Goal: Task Accomplishment & Management: Manage account settings

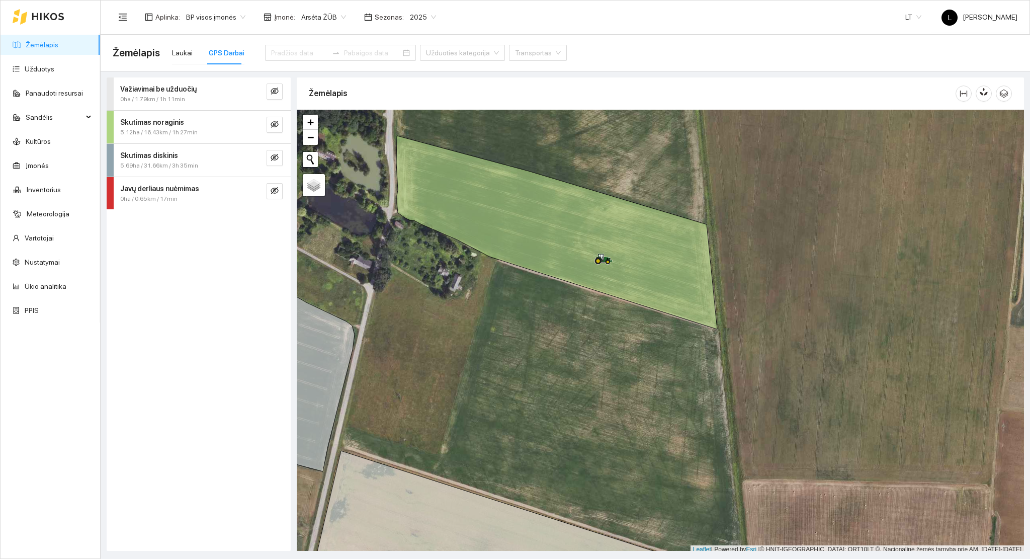
click at [47, 47] on link "Žemėlapis" at bounding box center [42, 45] width 33 height 8
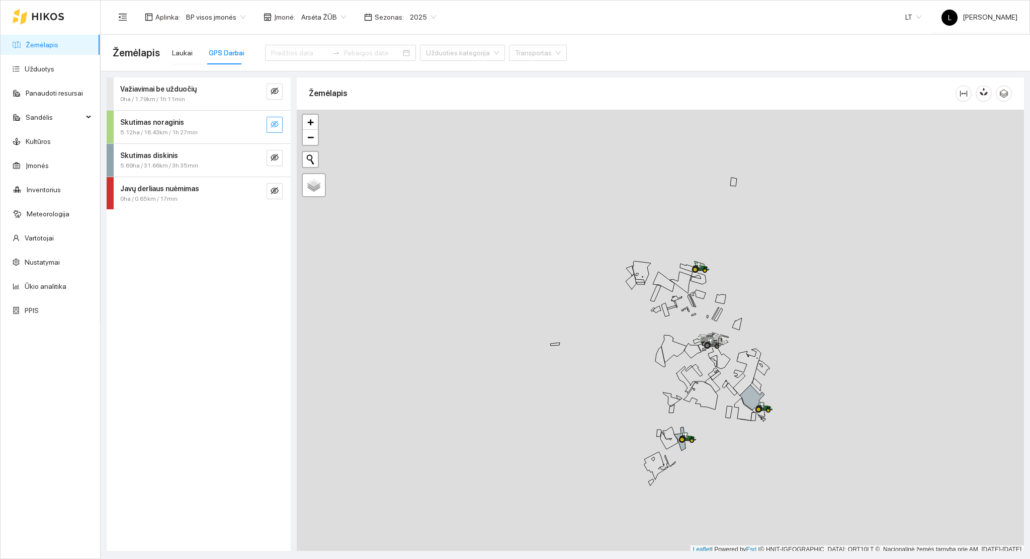
click at [276, 124] on icon "eye-invisible" at bounding box center [275, 124] width 8 height 8
click at [256, 124] on icon "search" at bounding box center [254, 124] width 8 height 8
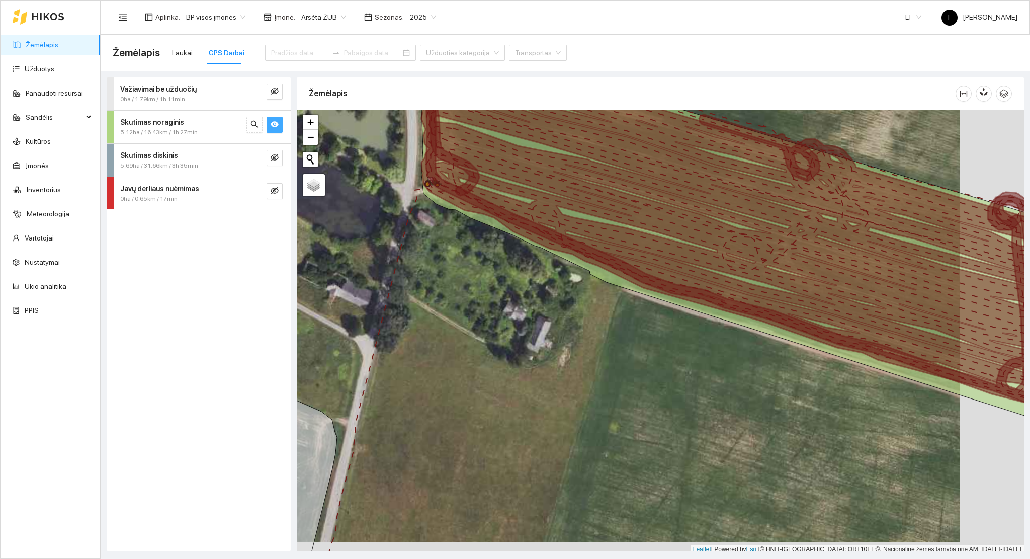
scroll to position [3, 0]
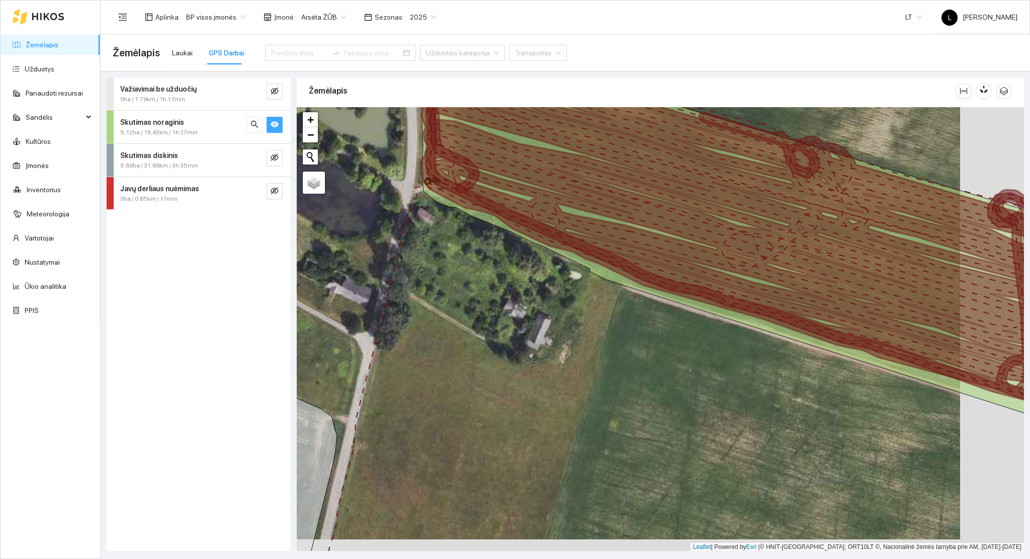
drag, startPoint x: 835, startPoint y: 391, endPoint x: 579, endPoint y: 374, distance: 256.0
click at [579, 374] on div at bounding box center [660, 329] width 727 height 444
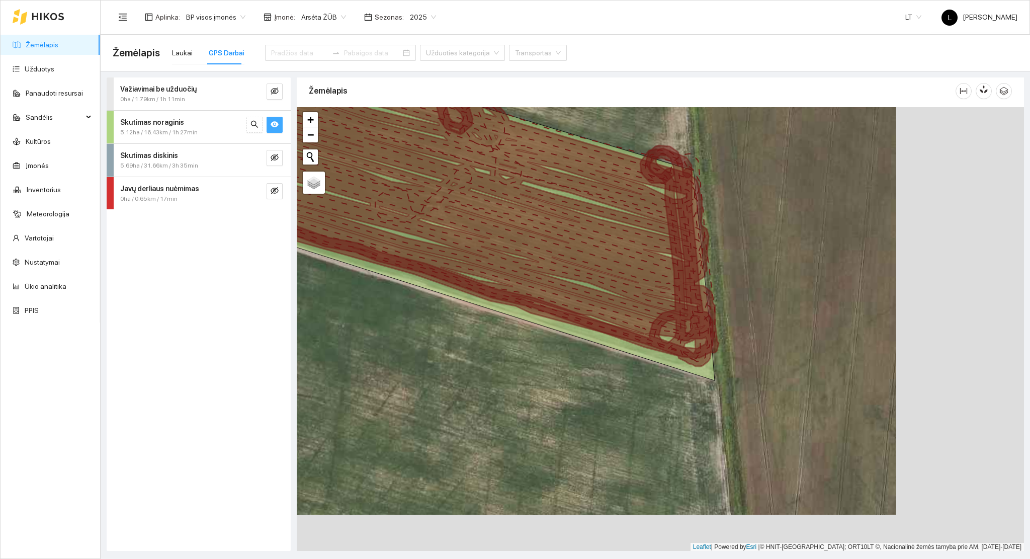
drag, startPoint x: 552, startPoint y: 366, endPoint x: 542, endPoint y: 364, distance: 9.7
click at [542, 364] on div at bounding box center [660, 329] width 727 height 444
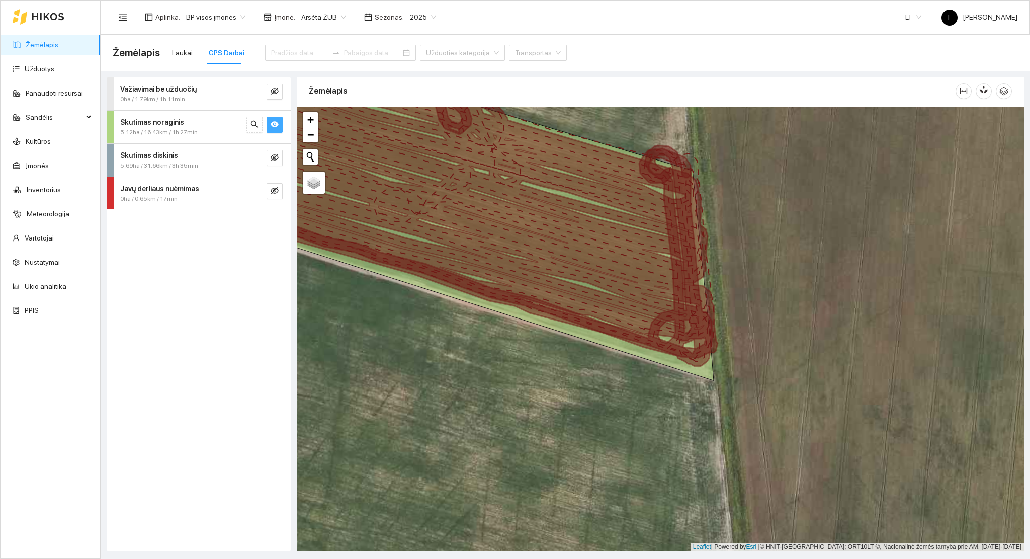
drag, startPoint x: 446, startPoint y: 323, endPoint x: 826, endPoint y: 378, distance: 384.1
click at [821, 378] on div at bounding box center [660, 329] width 727 height 444
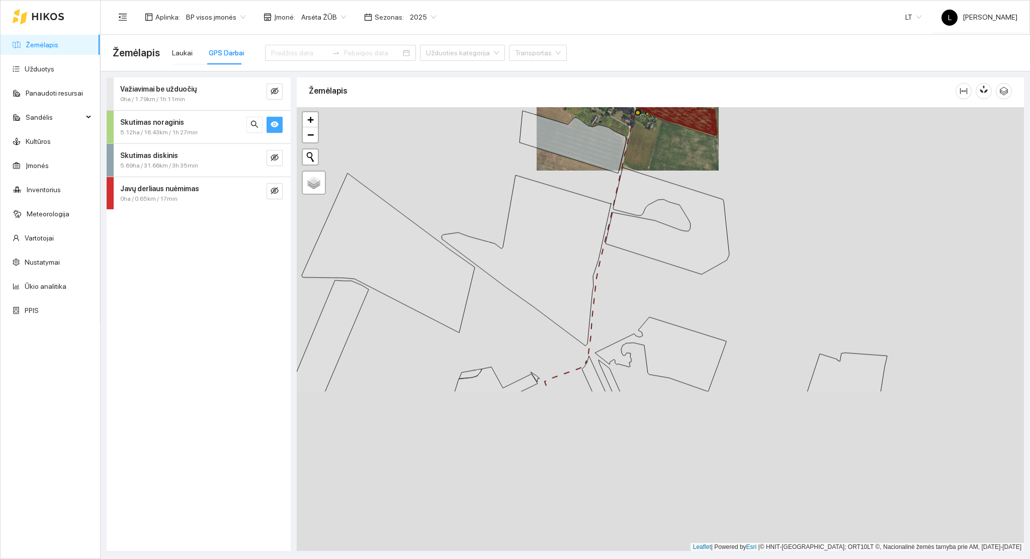
drag, startPoint x: 674, startPoint y: 196, endPoint x: 673, endPoint y: 202, distance: 6.1
click at [674, 195] on icon at bounding box center [667, 220] width 124 height 107
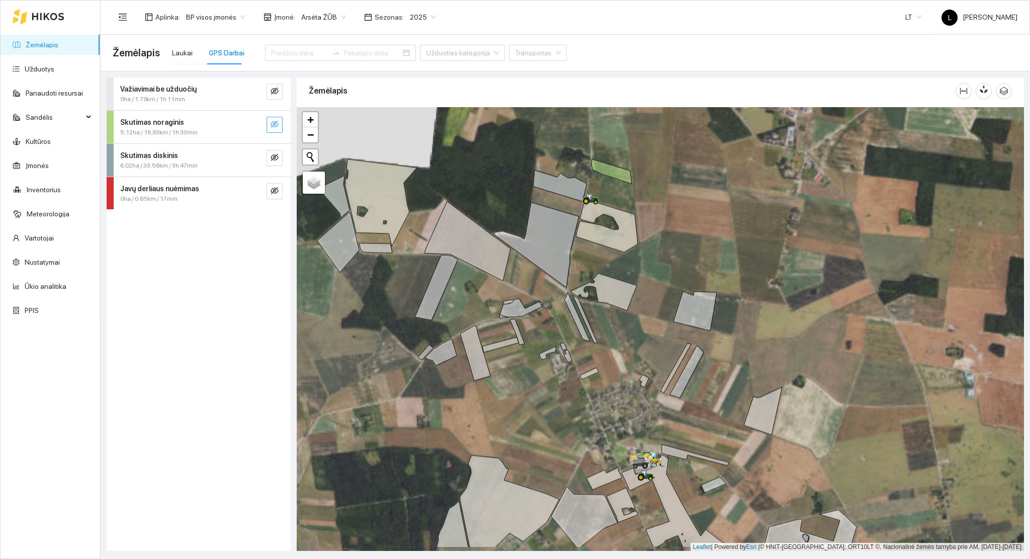
drag, startPoint x: 627, startPoint y: 252, endPoint x: 630, endPoint y: 192, distance: 60.4
click at [630, 193] on div at bounding box center [660, 329] width 727 height 444
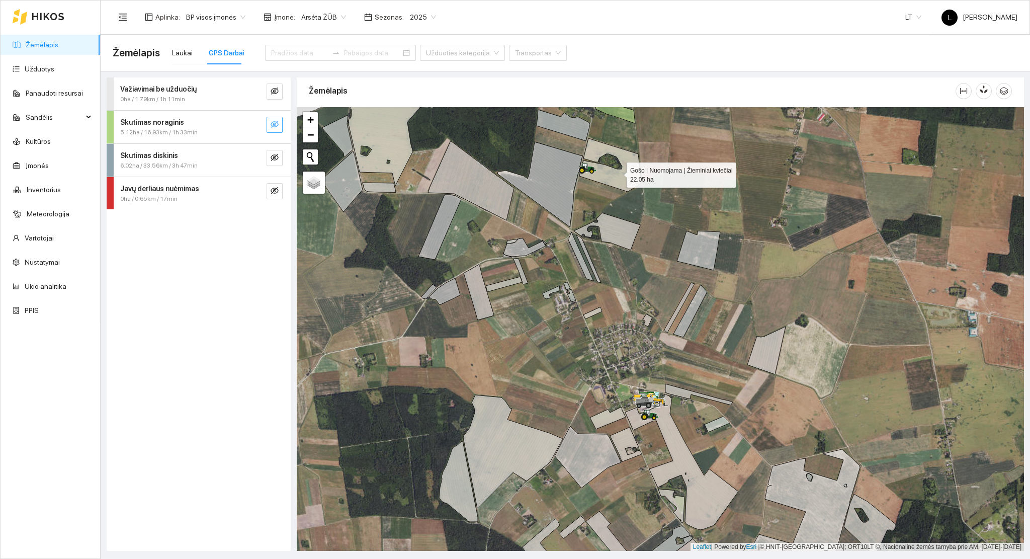
drag, startPoint x: 617, startPoint y: 172, endPoint x: 612, endPoint y: 274, distance: 101.2
click at [612, 192] on icon at bounding box center [610, 164] width 62 height 53
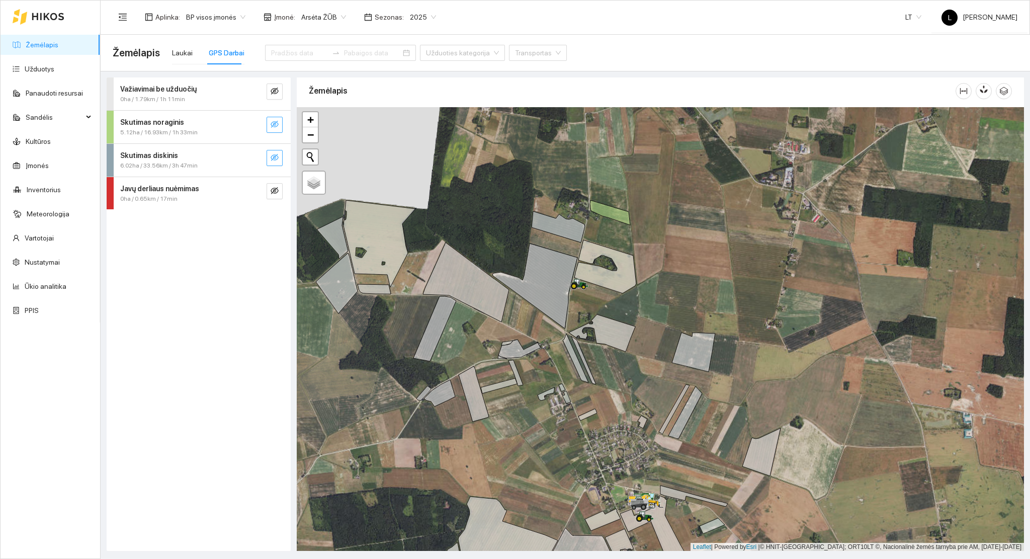
click at [281, 159] on button "button" at bounding box center [274, 158] width 16 height 16
click at [276, 156] on icon "eye" at bounding box center [275, 157] width 8 height 6
click at [275, 189] on icon "eye-invisible" at bounding box center [275, 190] width 8 height 7
click at [275, 189] on icon "eye" at bounding box center [275, 191] width 8 height 6
click at [273, 124] on icon "eye-invisible" at bounding box center [275, 124] width 8 height 8
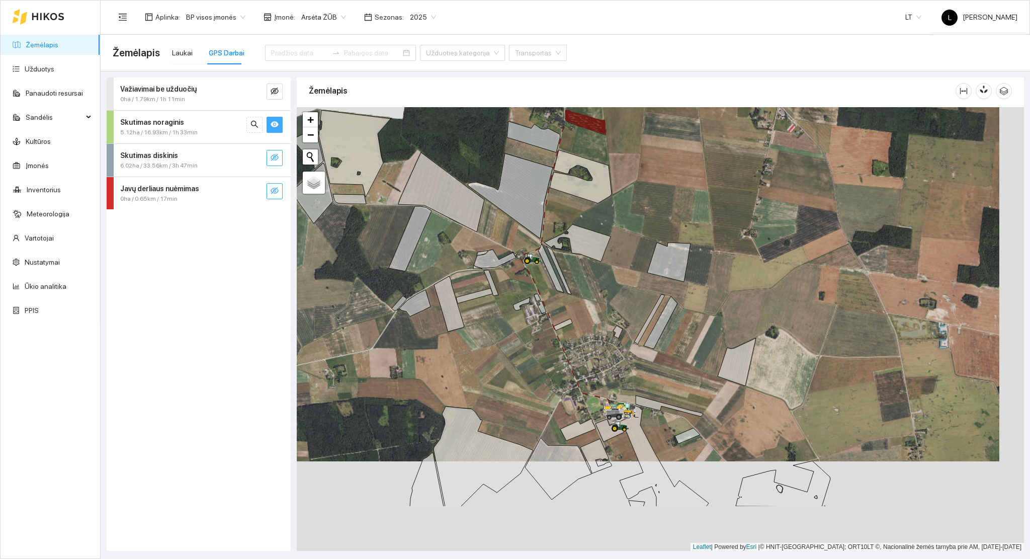
drag, startPoint x: 610, startPoint y: 418, endPoint x: 585, endPoint y: 329, distance: 92.6
click at [585, 329] on div at bounding box center [660, 329] width 727 height 444
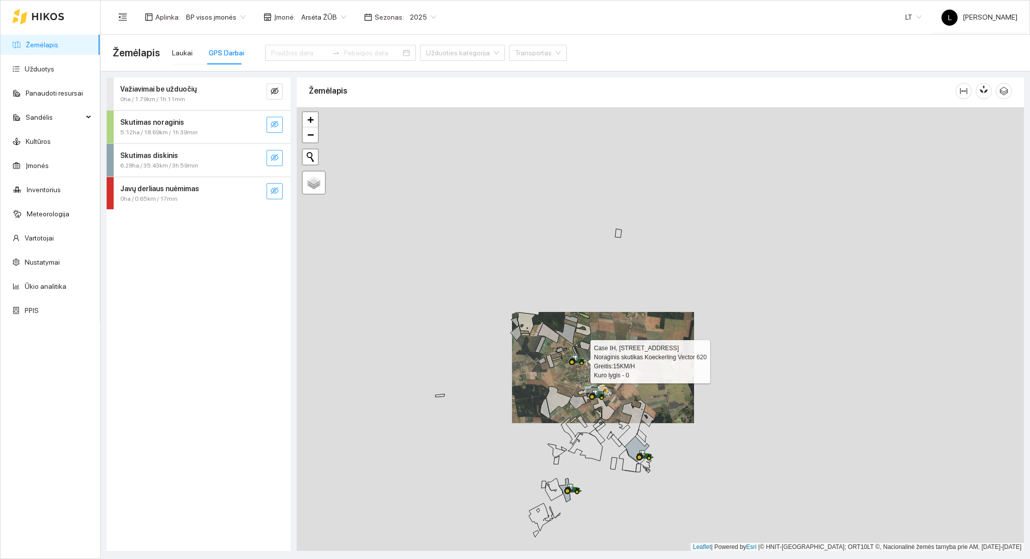
drag, startPoint x: 610, startPoint y: 410, endPoint x: 572, endPoint y: 373, distance: 53.0
click at [588, 389] on icon at bounding box center [597, 394] width 18 height 11
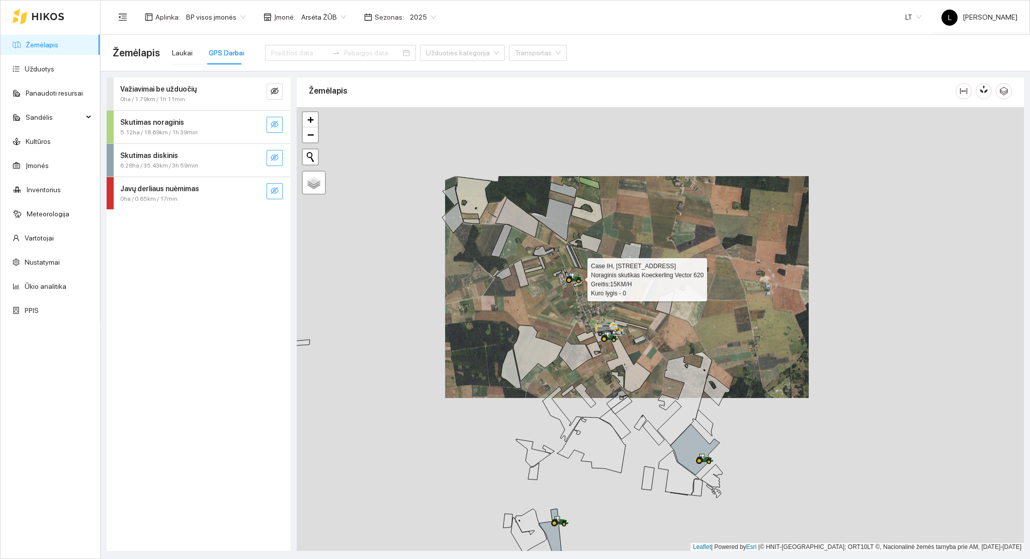
drag, startPoint x: 587, startPoint y: 354, endPoint x: 649, endPoint y: 359, distance: 61.5
click at [649, 359] on div at bounding box center [660, 329] width 727 height 444
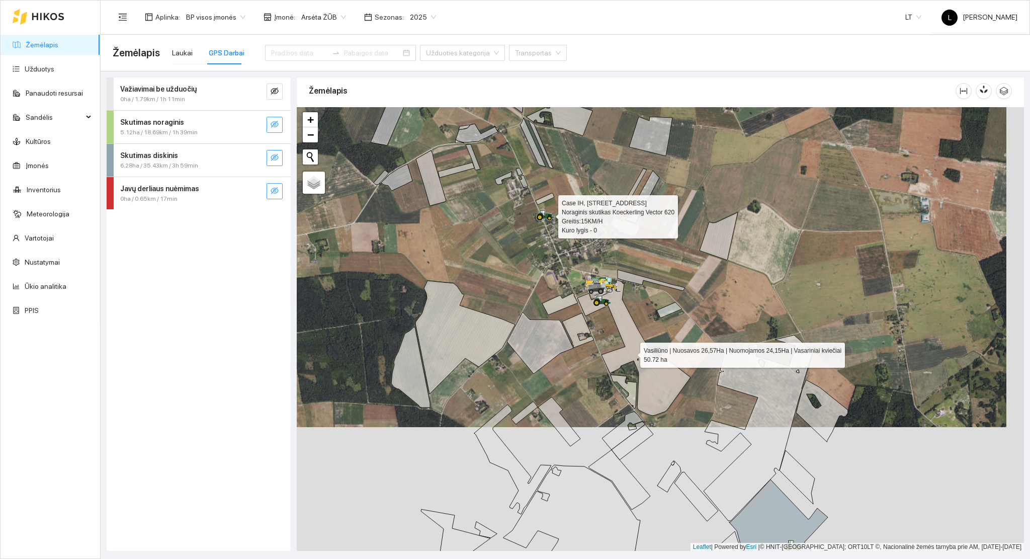
drag, startPoint x: 617, startPoint y: 385, endPoint x: 631, endPoint y: 353, distance: 33.8
click at [631, 353] on icon at bounding box center [633, 348] width 113 height 136
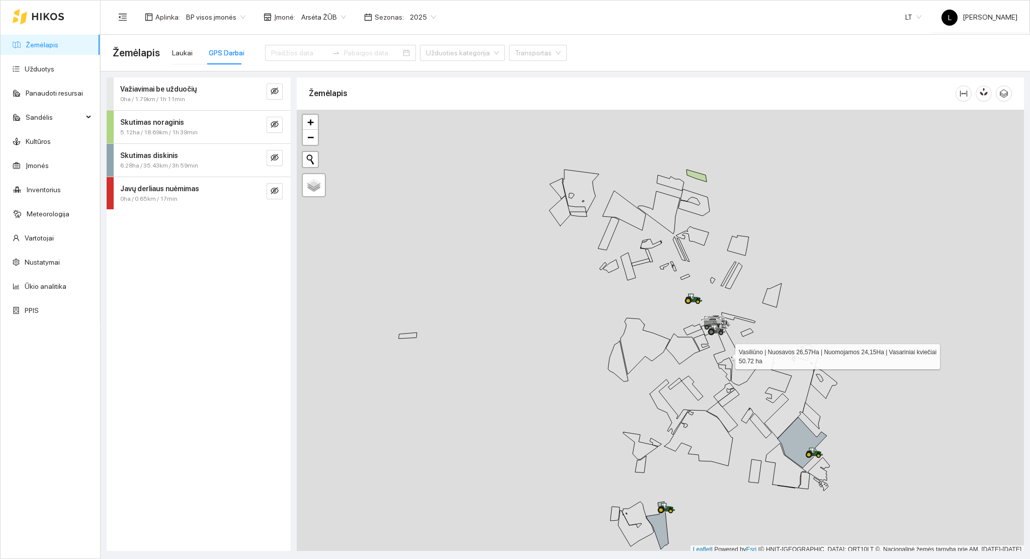
scroll to position [3, 0]
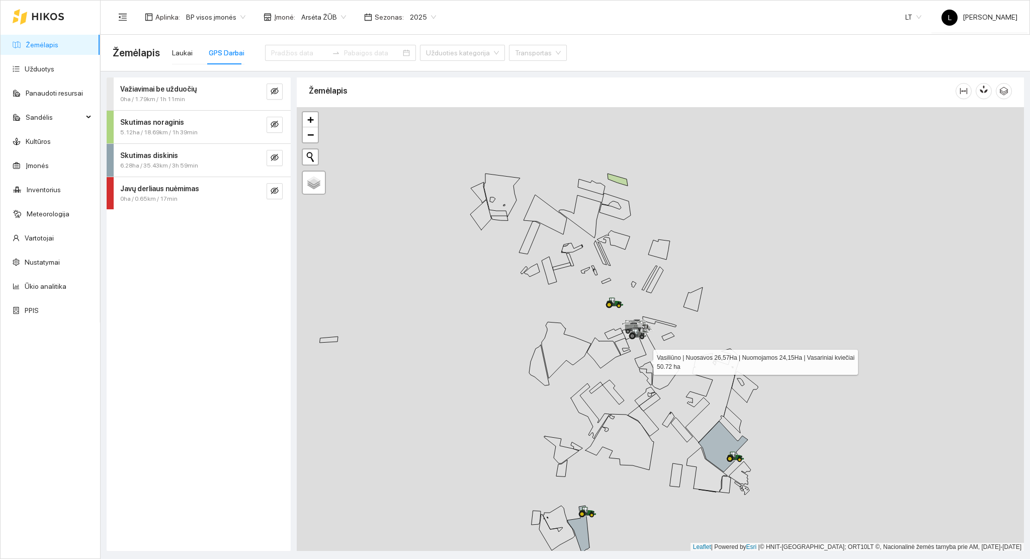
drag, startPoint x: 727, startPoint y: 352, endPoint x: 635, endPoint y: 367, distance: 93.7
click at [636, 367] on icon at bounding box center [650, 355] width 57 height 68
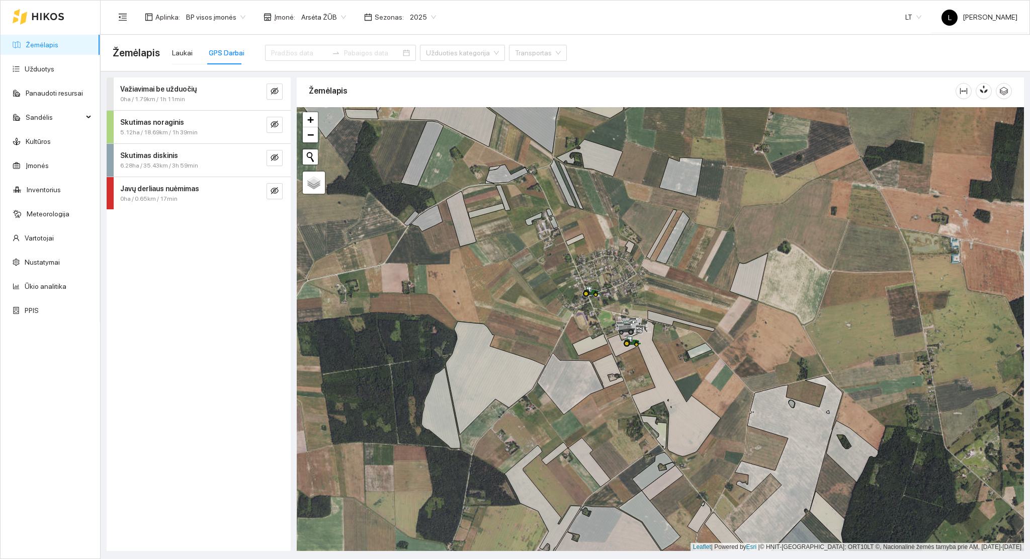
click at [324, 22] on span "Arsėta ŽŪB" at bounding box center [323, 17] width 45 height 15
click at [339, 68] on div "Mūšos aruodai KOOP" at bounding box center [350, 69] width 106 height 11
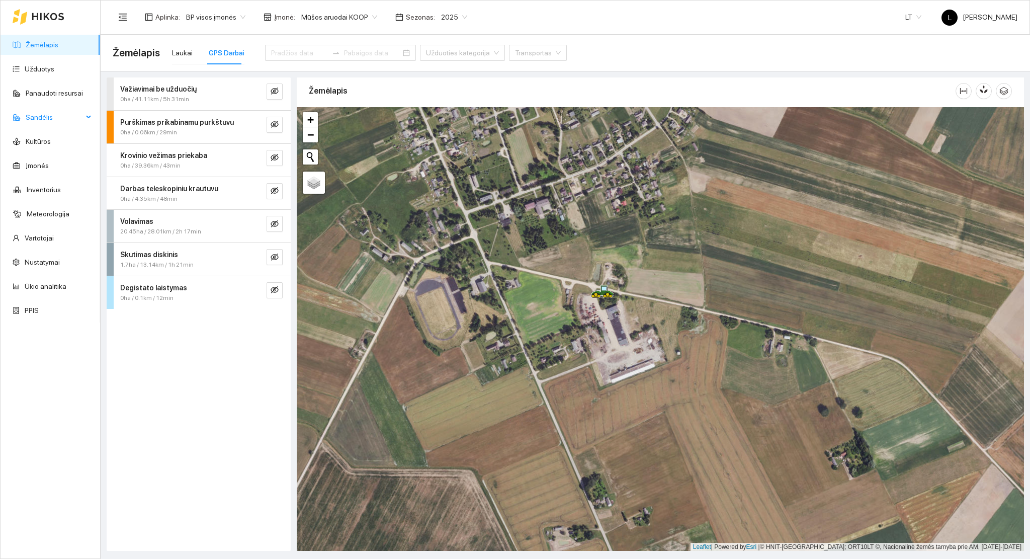
click at [55, 116] on span "Sandėlis" at bounding box center [54, 117] width 57 height 20
click at [51, 359] on link "Inventorius" at bounding box center [44, 358] width 34 height 8
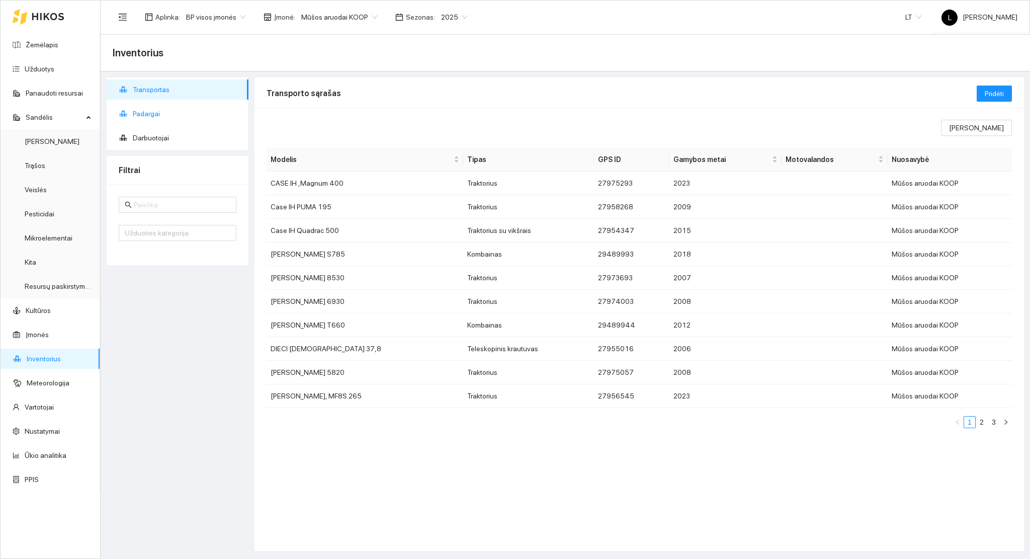
click at [151, 113] on span "Padargai" at bounding box center [187, 114] width 108 height 20
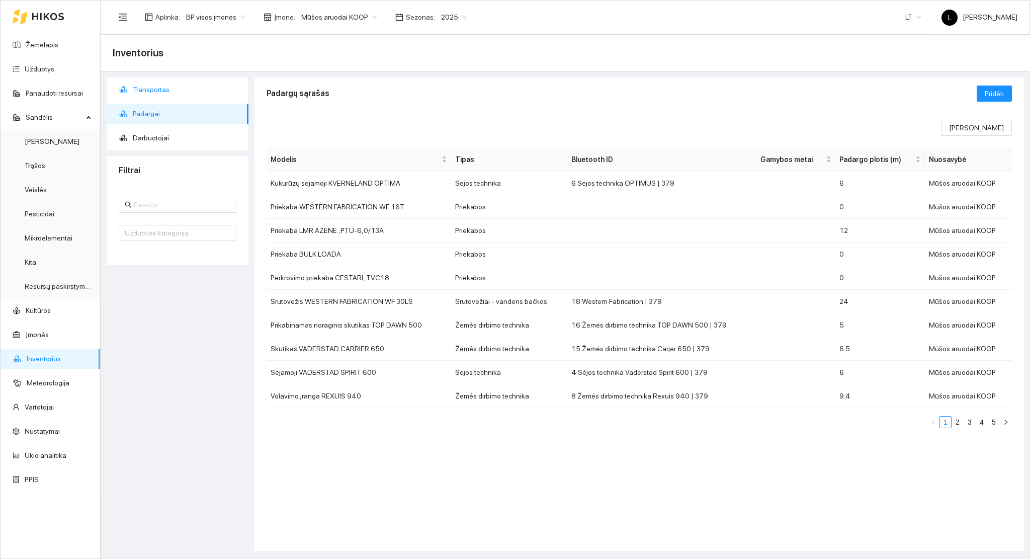
click at [149, 87] on span "Transportas" at bounding box center [187, 89] width 108 height 20
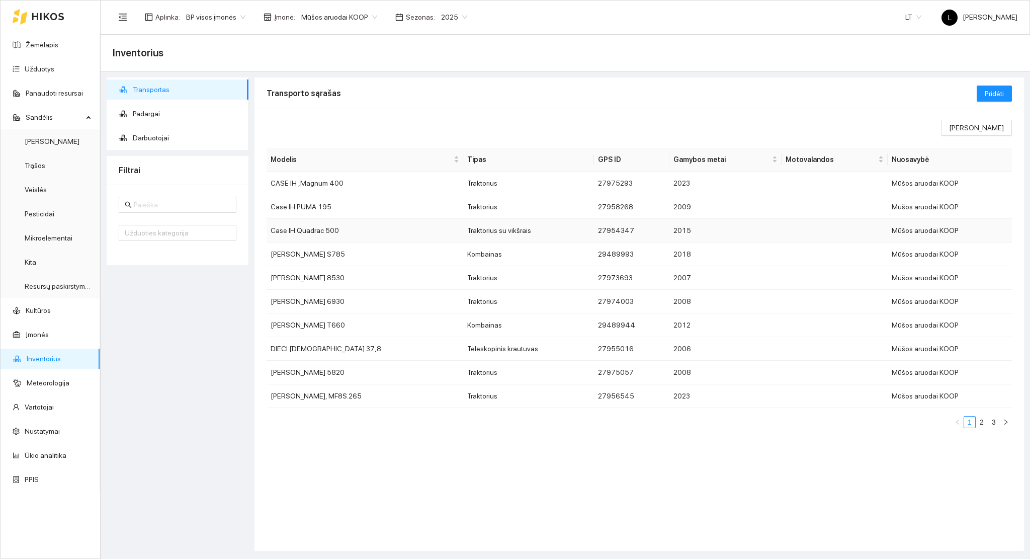
click at [338, 228] on td "Case IH Quadrac 500" at bounding box center [364, 231] width 197 height 24
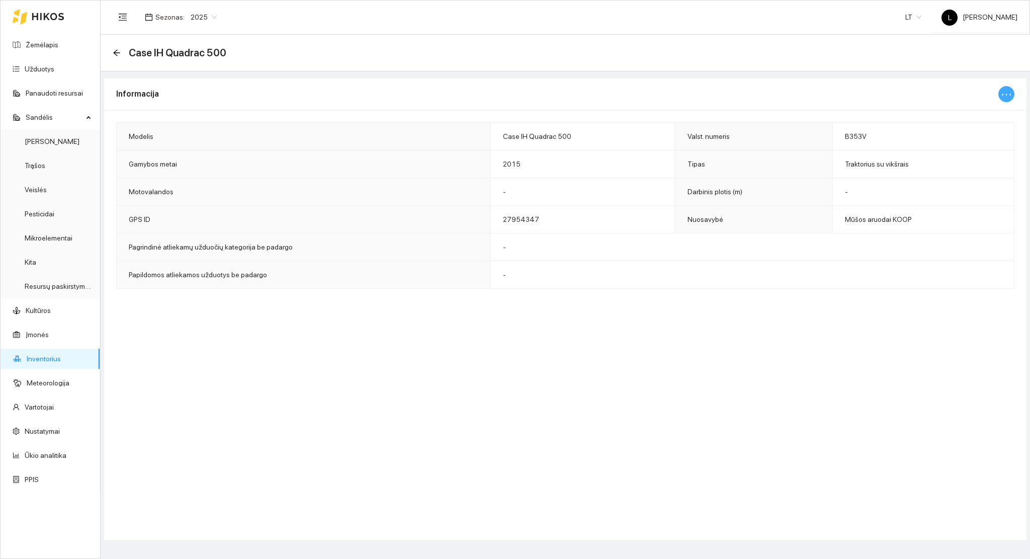
click at [1013, 92] on button "button" at bounding box center [1006, 94] width 16 height 16
click at [992, 112] on span "Keisti informaciją" at bounding box center [985, 114] width 52 height 11
type input "Case IH Quadrac 500"
type input "B353V"
type input "2015"
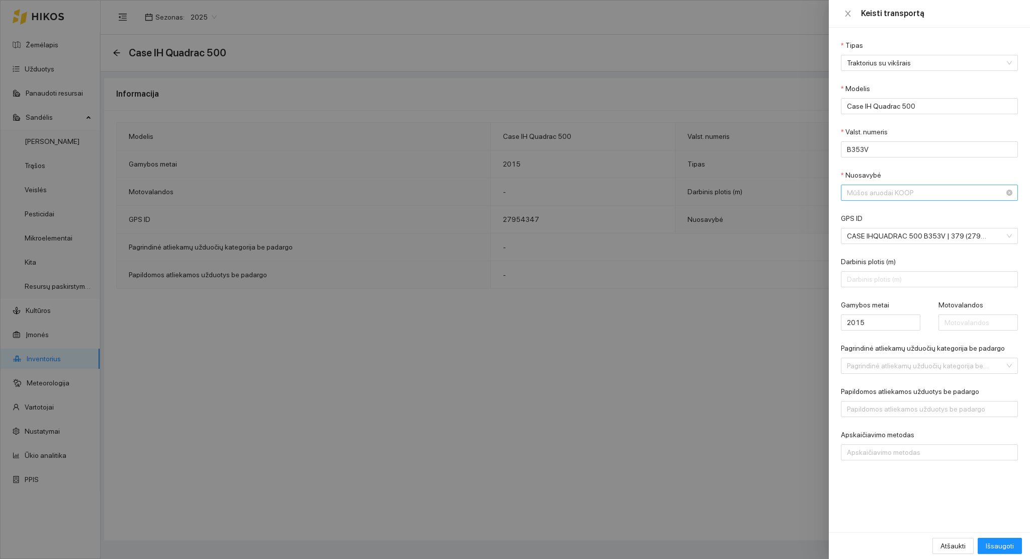
click at [907, 196] on span "Mūšos aruodai KOOP" at bounding box center [922, 192] width 151 height 15
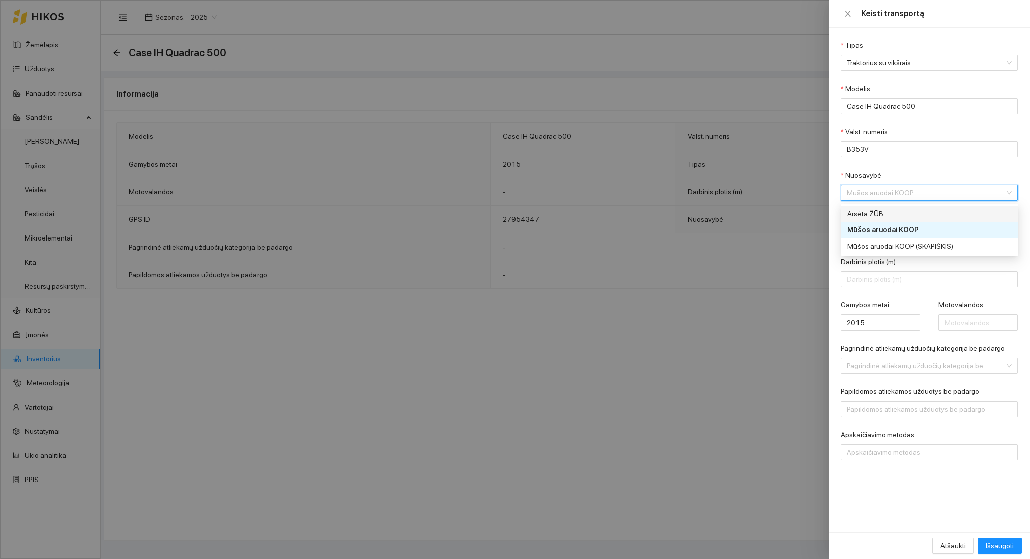
click at [888, 213] on div "Arsėta ŽŪB" at bounding box center [922, 213] width 151 height 11
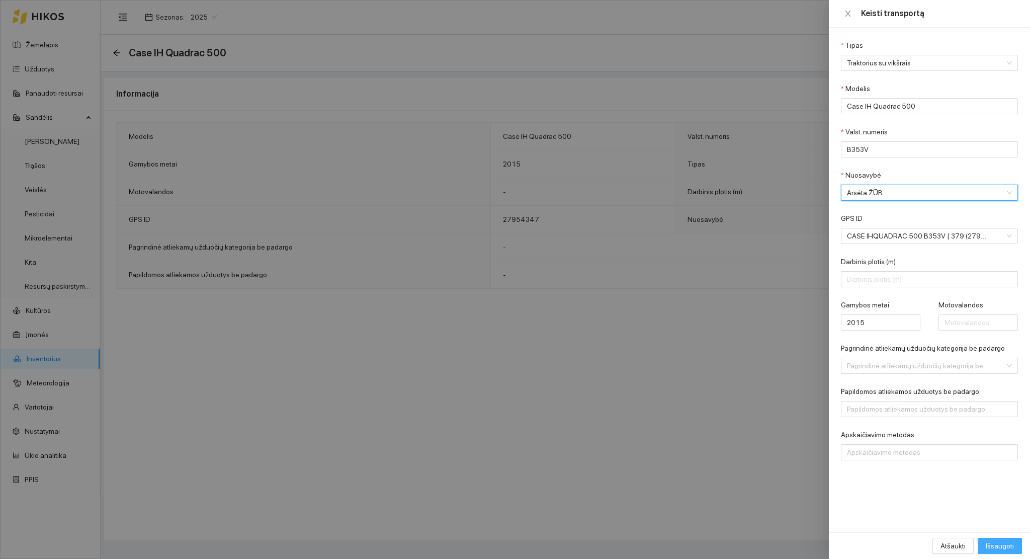
click at [992, 547] on span "Išsaugoti" at bounding box center [1000, 545] width 28 height 11
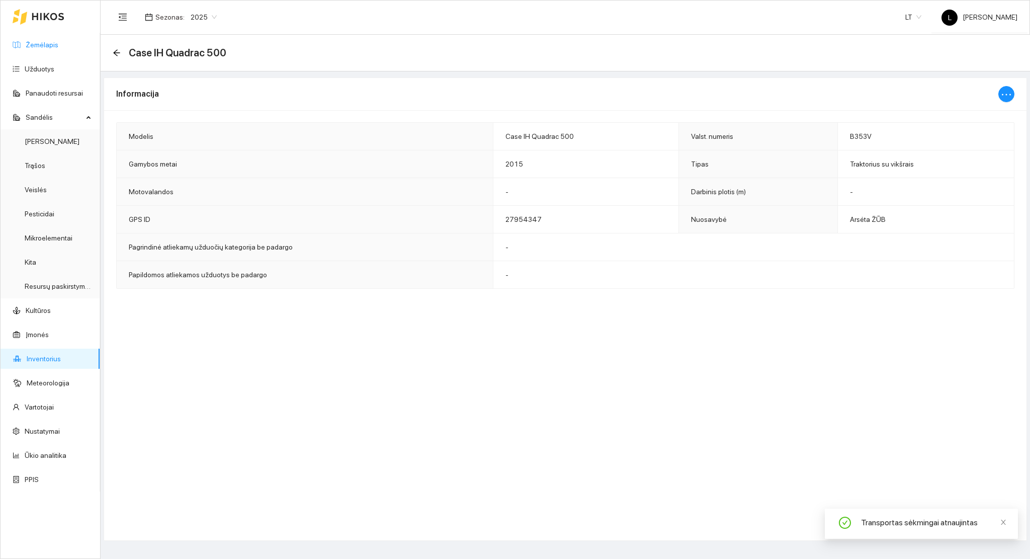
click at [31, 46] on link "Žemėlapis" at bounding box center [42, 45] width 33 height 8
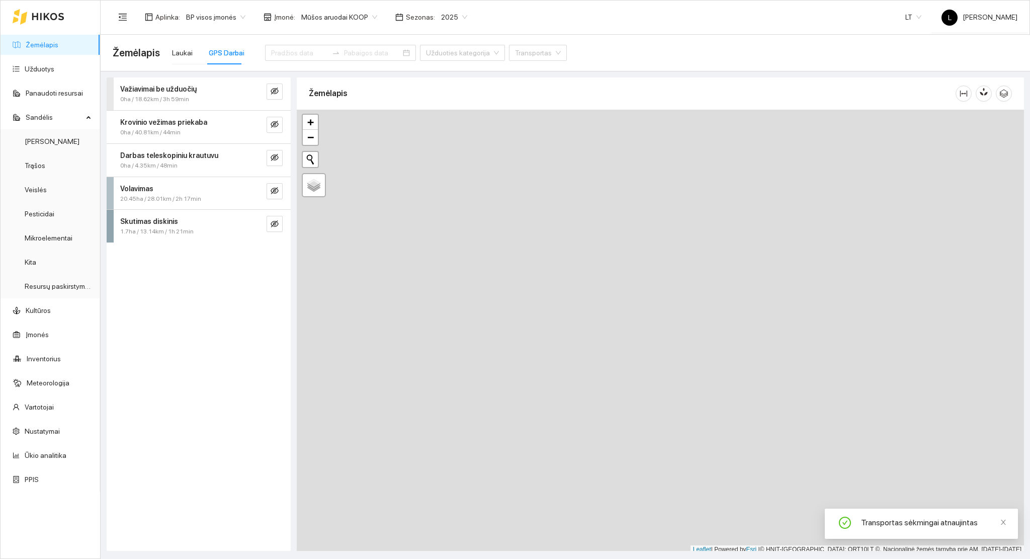
click at [167, 55] on span "Laukai GPS Darbai Užduoties kategorija Transportas" at bounding box center [366, 53] width 401 height 40
click at [183, 59] on div "Laukai" at bounding box center [182, 52] width 21 height 23
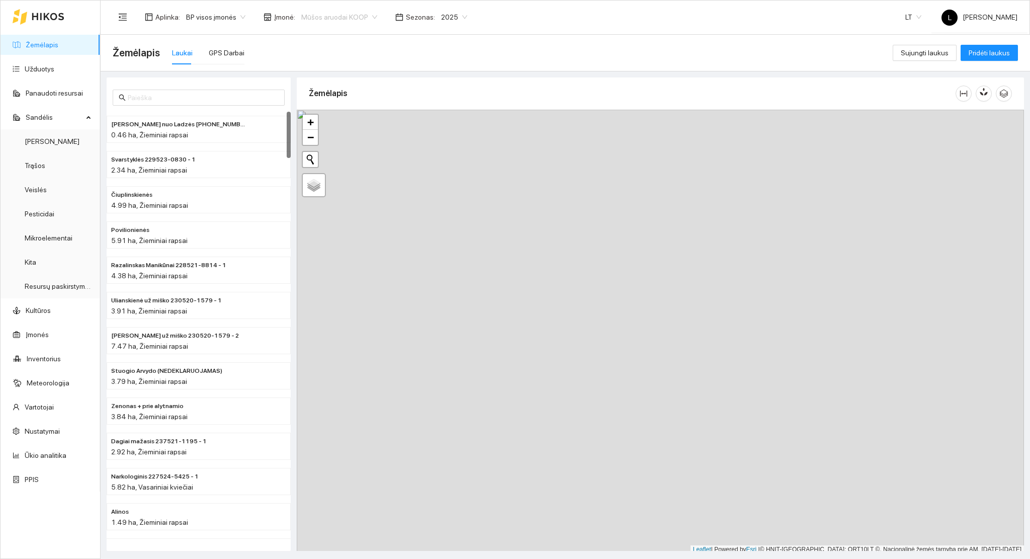
click at [356, 18] on span "Mūšos aruodai KOOP" at bounding box center [339, 17] width 76 height 15
click at [330, 54] on div "Arsėta ŽŪB" at bounding box center [350, 53] width 106 height 11
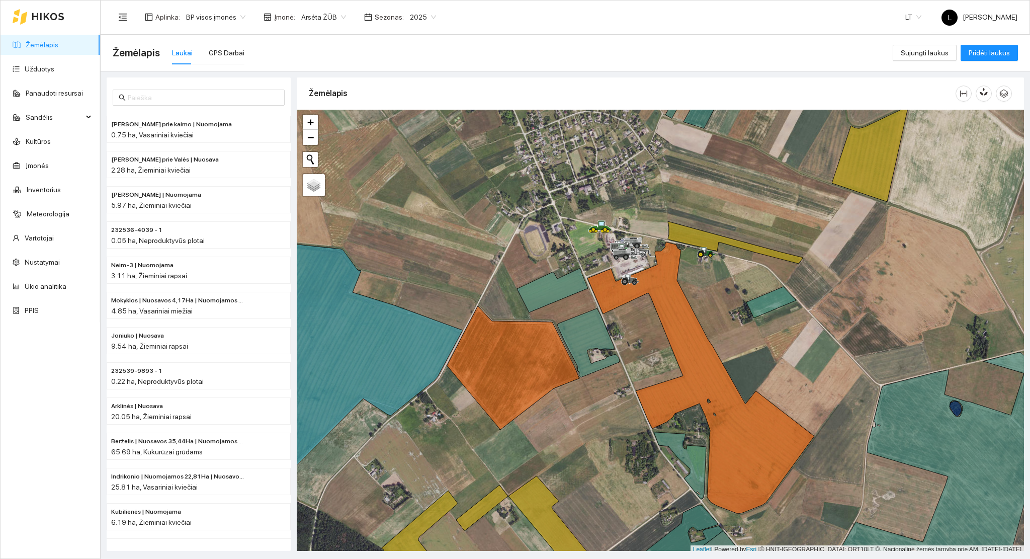
scroll to position [3, 0]
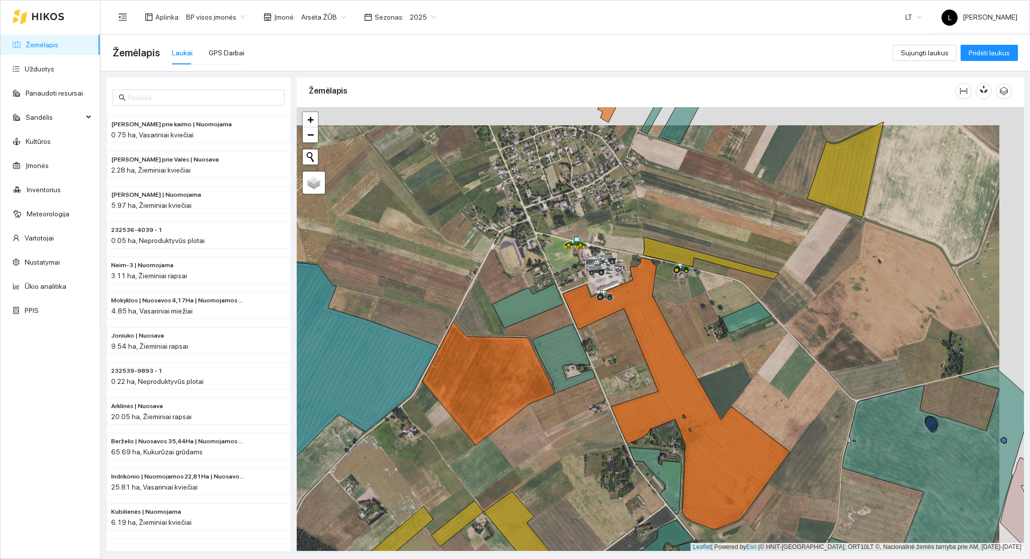
drag, startPoint x: 718, startPoint y: 294, endPoint x: 668, endPoint y: 290, distance: 49.4
click at [674, 312] on div at bounding box center [660, 329] width 727 height 444
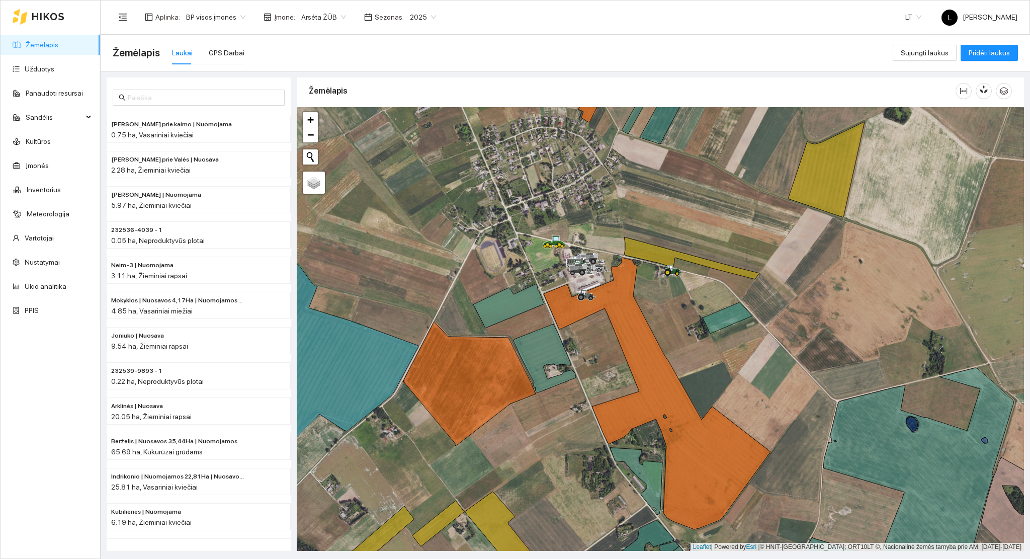
click at [670, 298] on div at bounding box center [660, 329] width 727 height 444
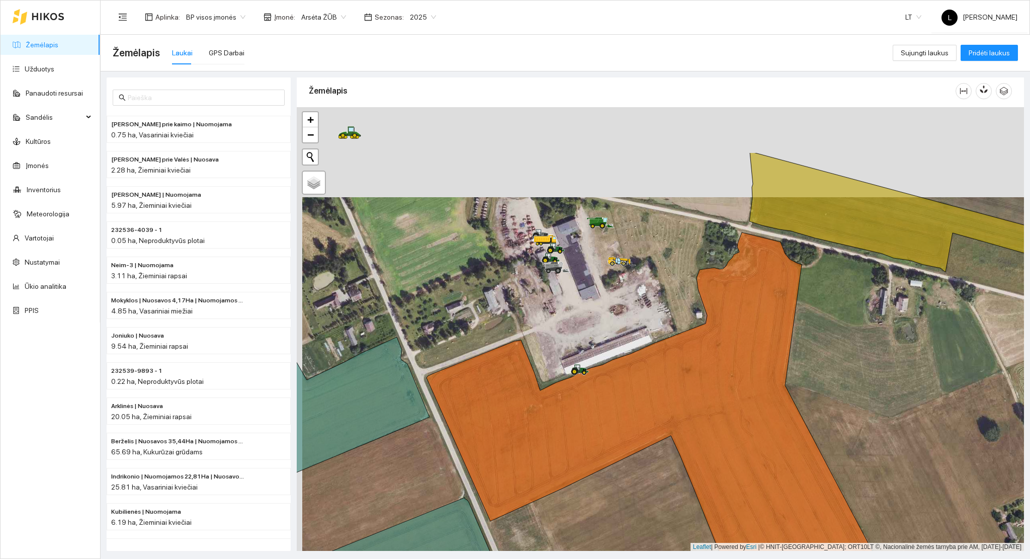
drag, startPoint x: 496, startPoint y: 228, endPoint x: 501, endPoint y: 318, distance: 90.2
click at [501, 318] on div at bounding box center [660, 329] width 727 height 444
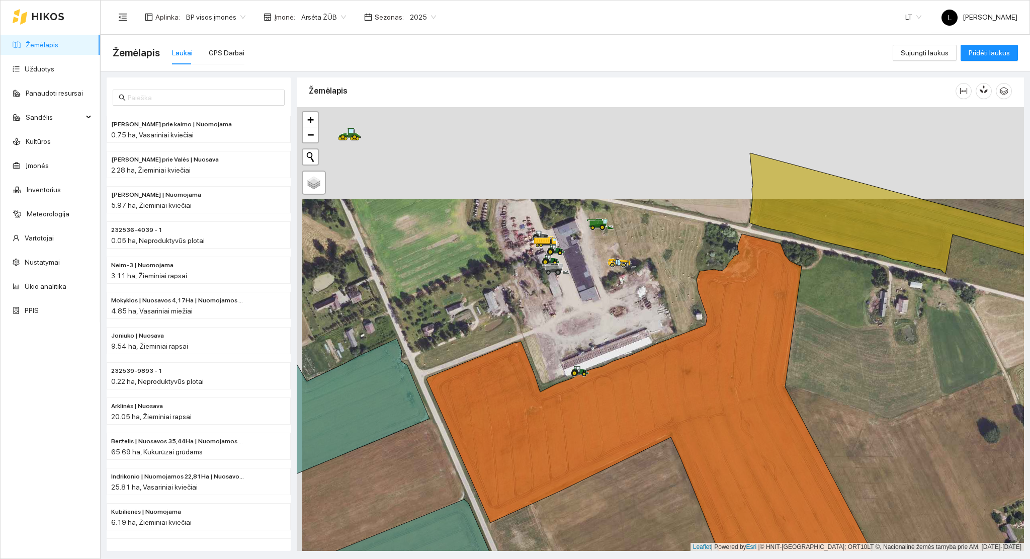
click at [593, 318] on div at bounding box center [660, 329] width 727 height 444
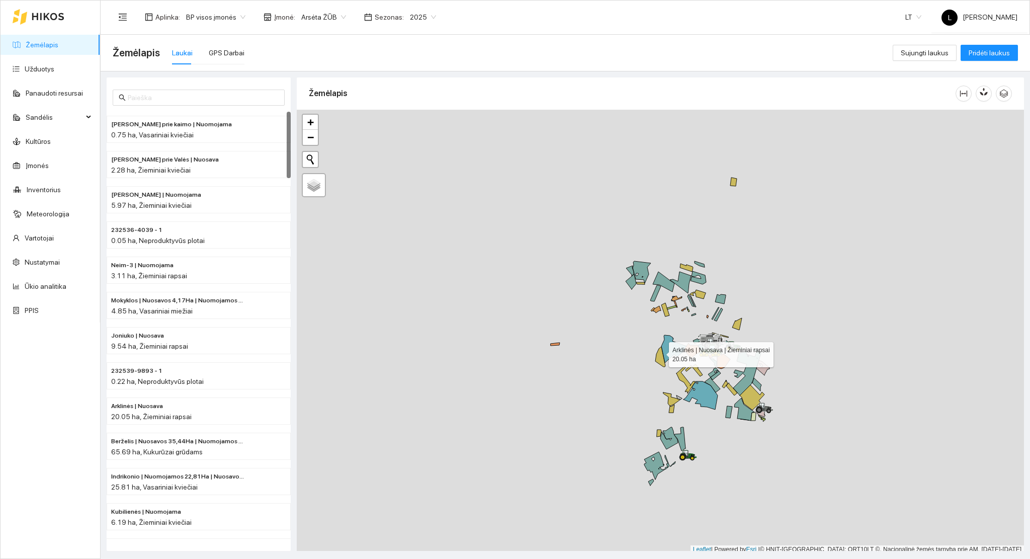
scroll to position [3, 0]
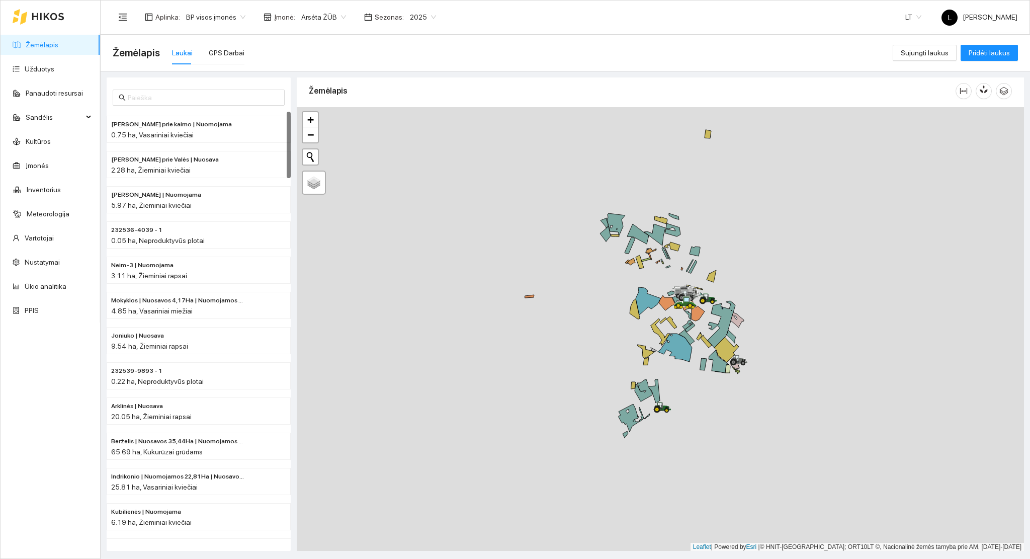
drag, startPoint x: 639, startPoint y: 316, endPoint x: 631, endPoint y: 303, distance: 16.0
click at [631, 304] on icon at bounding box center [635, 309] width 10 height 20
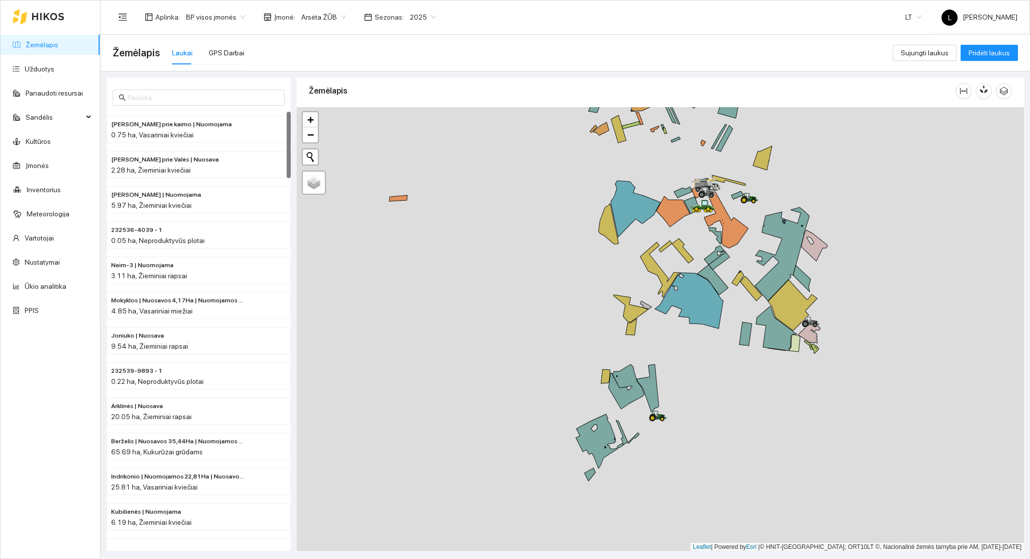
drag, startPoint x: 693, startPoint y: 422, endPoint x: 696, endPoint y: 385, distance: 36.9
click at [696, 386] on div at bounding box center [660, 329] width 727 height 444
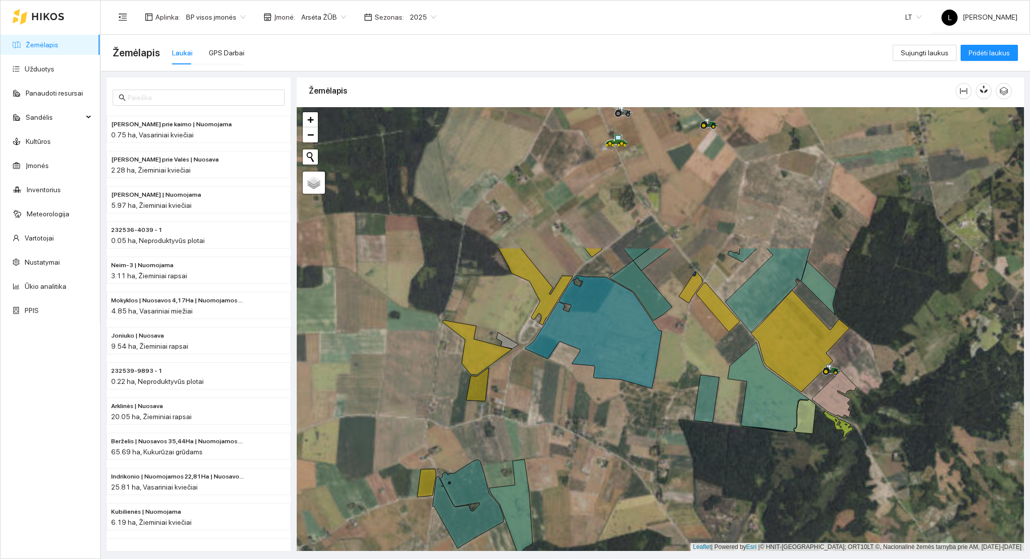
drag, startPoint x: 774, startPoint y: 268, endPoint x: 642, endPoint y: 454, distance: 227.8
click at [642, 454] on div at bounding box center [660, 329] width 727 height 444
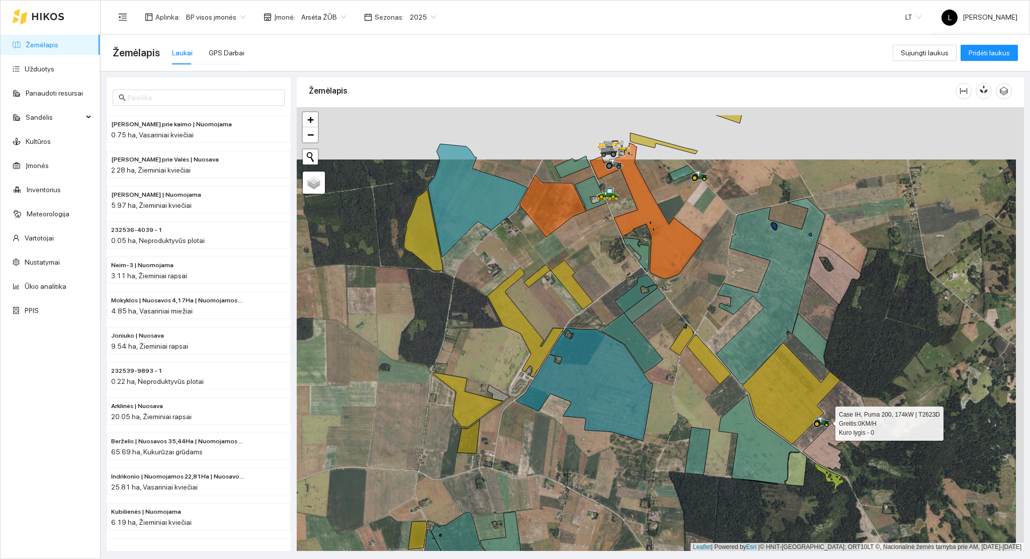
drag, startPoint x: 826, startPoint y: 367, endPoint x: 818, endPoint y: 419, distance: 53.5
click at [818, 419] on icon at bounding box center [820, 420] width 5 height 6
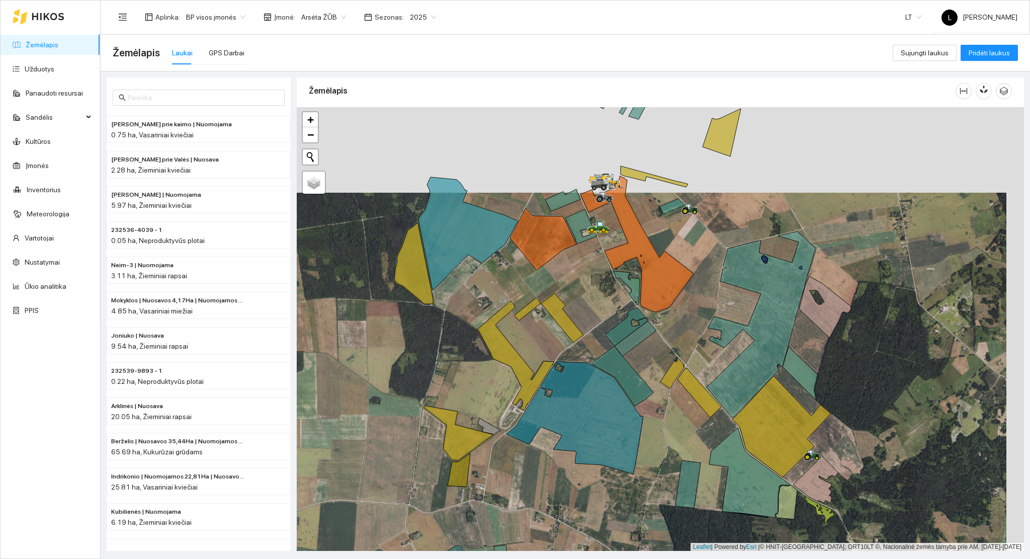
drag, startPoint x: 680, startPoint y: 328, endPoint x: 678, endPoint y: 333, distance: 5.4
click at [678, 333] on div at bounding box center [660, 329] width 727 height 444
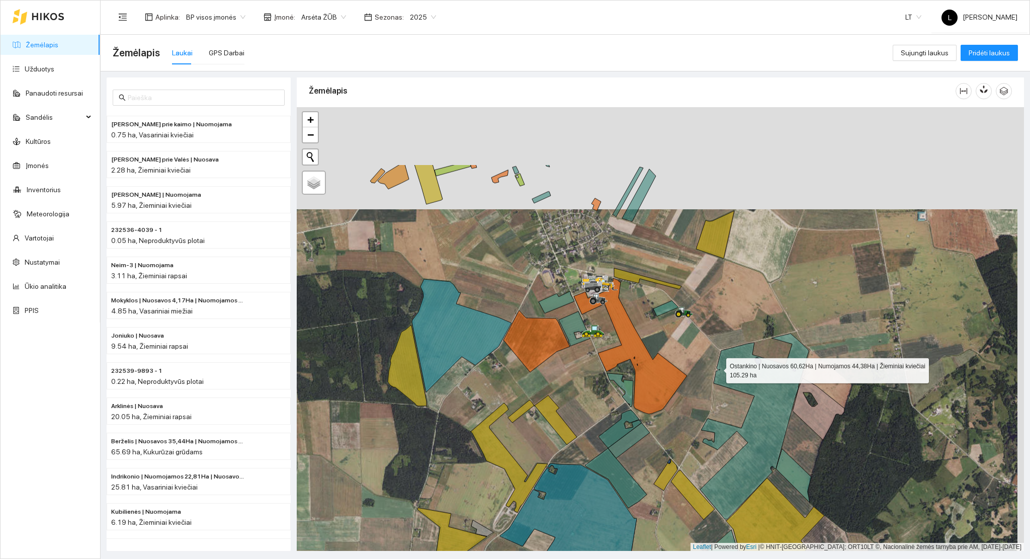
drag, startPoint x: 722, startPoint y: 310, endPoint x: 715, endPoint y: 362, distance: 52.2
click at [717, 368] on icon at bounding box center [754, 426] width 109 height 186
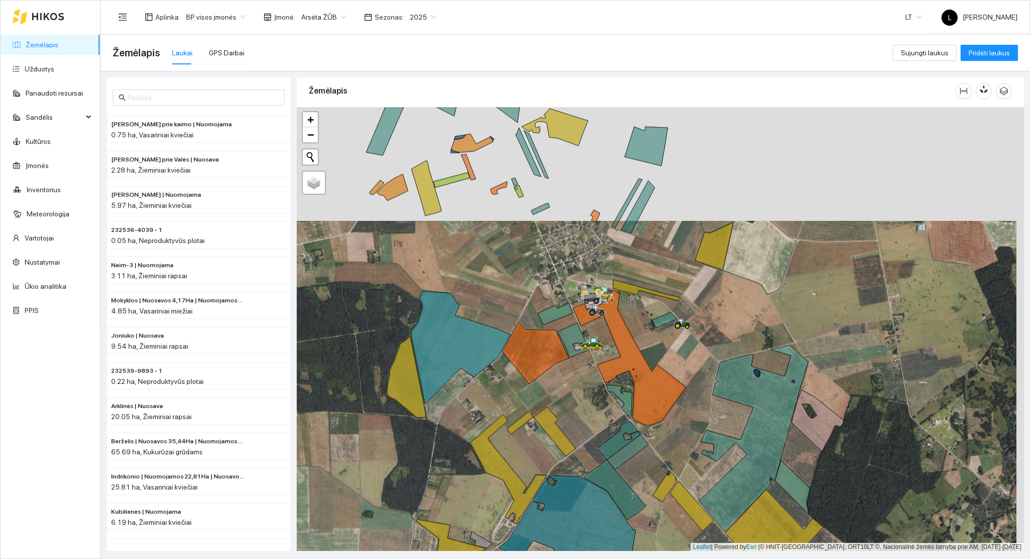
drag, startPoint x: 688, startPoint y: 332, endPoint x: 681, endPoint y: 372, distance: 40.8
click at [683, 367] on div at bounding box center [660, 329] width 727 height 444
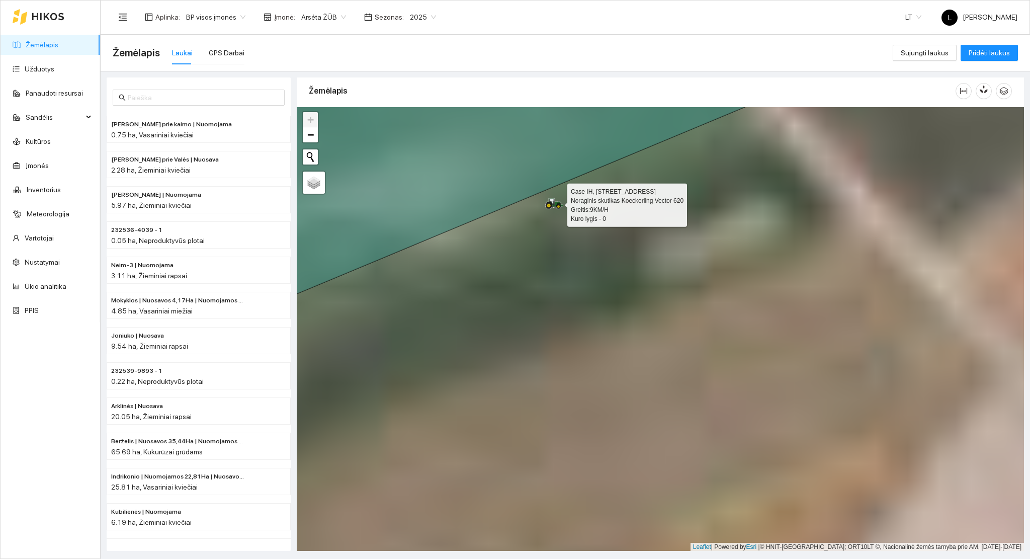
drag, startPoint x: 558, startPoint y: 252, endPoint x: 583, endPoint y: 335, distance: 86.8
click at [583, 335] on div at bounding box center [660, 329] width 727 height 444
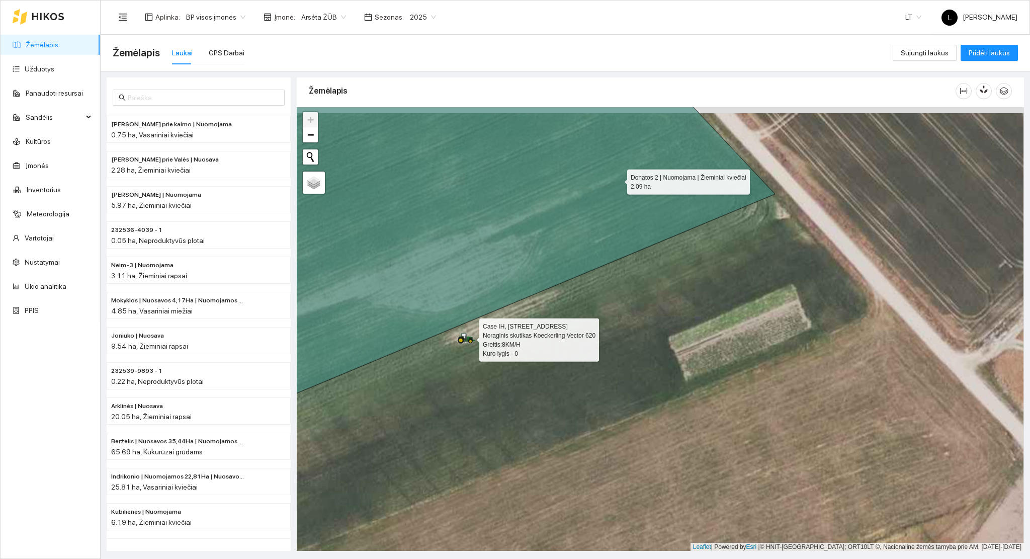
drag, startPoint x: 618, startPoint y: 173, endPoint x: 619, endPoint y: 205, distance: 31.7
click at [619, 205] on icon at bounding box center [499, 245] width 552 height 355
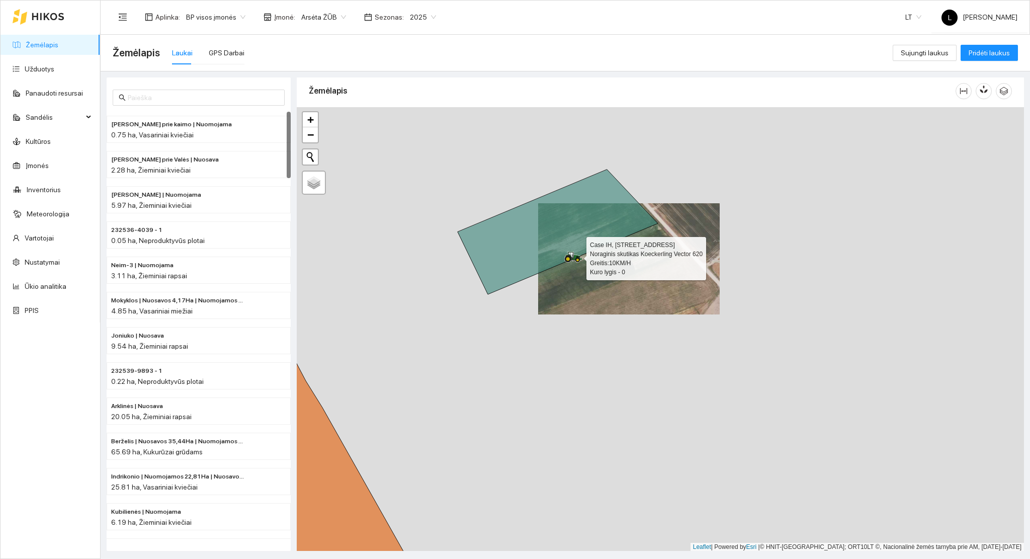
click at [45, 46] on link "Žemėlapis" at bounding box center [42, 45] width 33 height 8
